Goal: Obtain resource: Download file/media

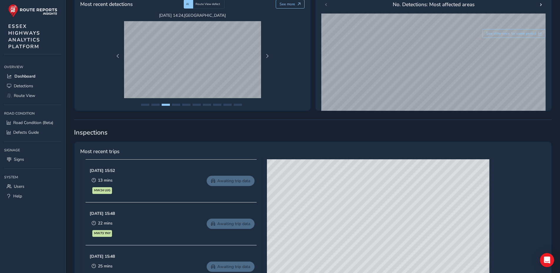
scroll to position [206, 0]
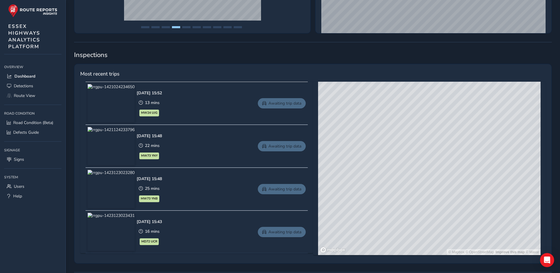
drag, startPoint x: 511, startPoint y: 180, endPoint x: 333, endPoint y: 173, distance: 177.8
click at [336, 167] on div "© Mapbox © OpenStreetMap Improve this map © Maxar" at bounding box center [429, 169] width 223 height 174
drag, startPoint x: 505, startPoint y: 187, endPoint x: 392, endPoint y: 167, distance: 115.3
click at [392, 167] on div "© Mapbox © OpenStreetMap Improve this map © Maxar" at bounding box center [429, 169] width 223 height 174
drag, startPoint x: 390, startPoint y: 114, endPoint x: 413, endPoint y: 202, distance: 91.1
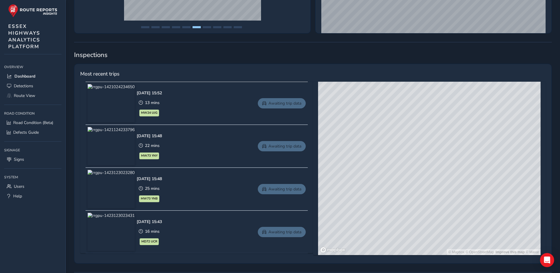
click at [413, 202] on div "© Mapbox © OpenStreetMap Improve this map © Maxar" at bounding box center [429, 169] width 223 height 174
click at [407, 174] on div "© Mapbox © OpenStreetMap Improve this map © Maxar" at bounding box center [429, 169] width 223 height 174
click at [25, 96] on span "Route View" at bounding box center [24, 96] width 21 height 6
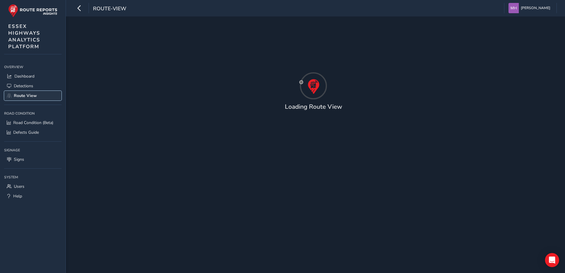
type input "[DATE] - [DATE]"
type input "00:00"
type input "23:59"
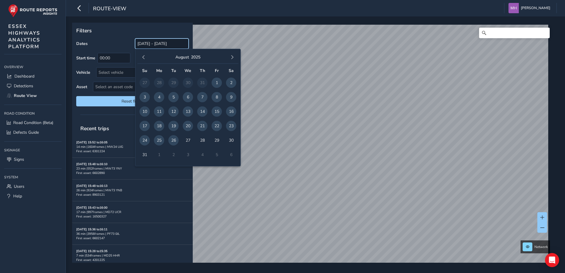
click at [147, 43] on input "[DATE] - [DATE]" at bounding box center [162, 44] width 54 height 10
click at [143, 56] on span "button" at bounding box center [144, 57] width 4 height 4
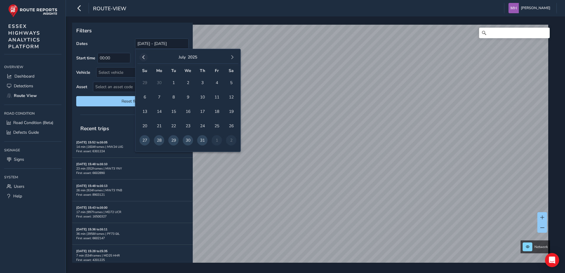
click at [143, 56] on span "button" at bounding box center [144, 57] width 4 height 4
click at [143, 82] on span "1" at bounding box center [144, 83] width 10 height 10
click at [231, 55] on span "button" at bounding box center [232, 57] width 4 height 4
click at [202, 139] on span "31" at bounding box center [202, 140] width 10 height 10
type input "[DATE] - [DATE]"
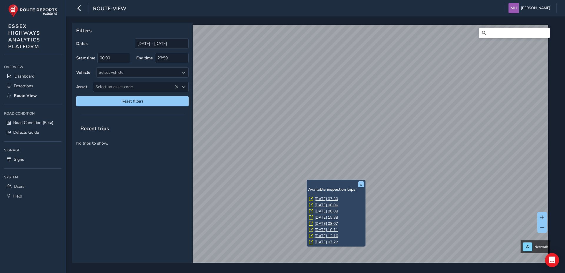
click at [336, 242] on link "[DATE] 07:22" at bounding box center [326, 242] width 24 height 5
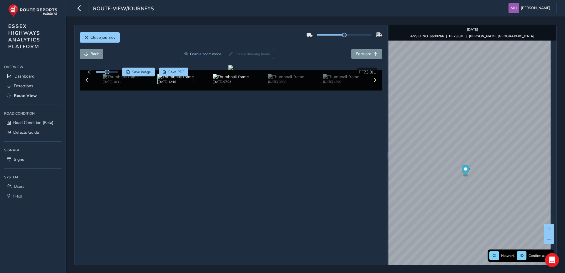
click at [174, 80] on img at bounding box center [176, 77] width 36 height 6
click at [172, 80] on img at bounding box center [176, 77] width 36 height 6
click at [279, 80] on img at bounding box center [286, 77] width 36 height 6
click at [448, 209] on div "x" at bounding box center [476, 214] width 59 height 13
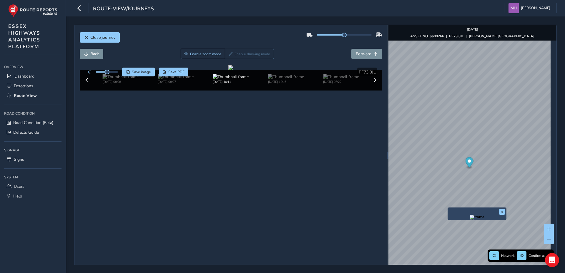
click at [462, 213] on div "x" at bounding box center [477, 214] width 56 height 10
click at [443, 220] on div "x" at bounding box center [472, 225] width 59 height 13
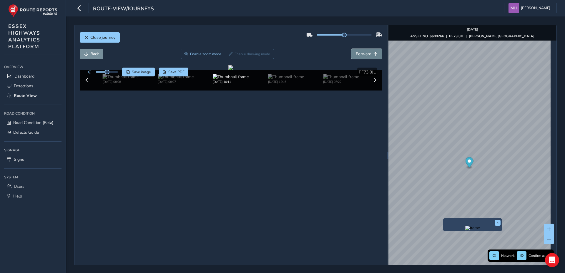
click at [363, 53] on span "Forward" at bounding box center [364, 54] width 16 height 6
click at [364, 54] on span "Forward" at bounding box center [364, 54] width 16 height 6
click at [142, 73] on span "Save image" at bounding box center [141, 72] width 19 height 5
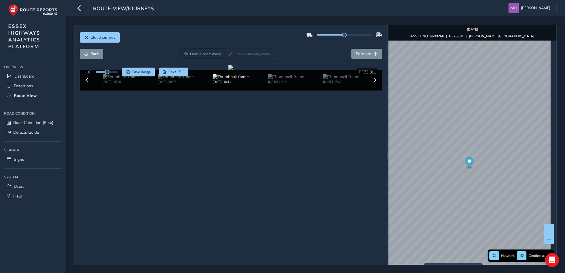
click at [195, 30] on div "Close journey" at bounding box center [231, 39] width 302 height 19
click at [537, 6] on span "[PERSON_NAME]" at bounding box center [535, 8] width 29 height 10
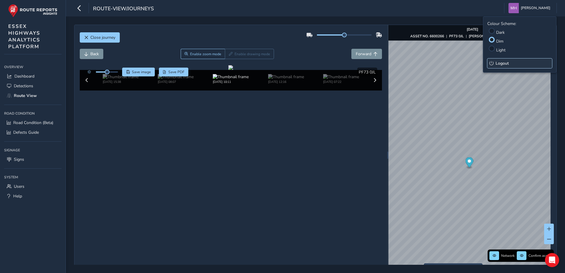
click at [505, 63] on span "Logout" at bounding box center [501, 64] width 13 height 6
